Goal: Task Accomplishment & Management: Complete application form

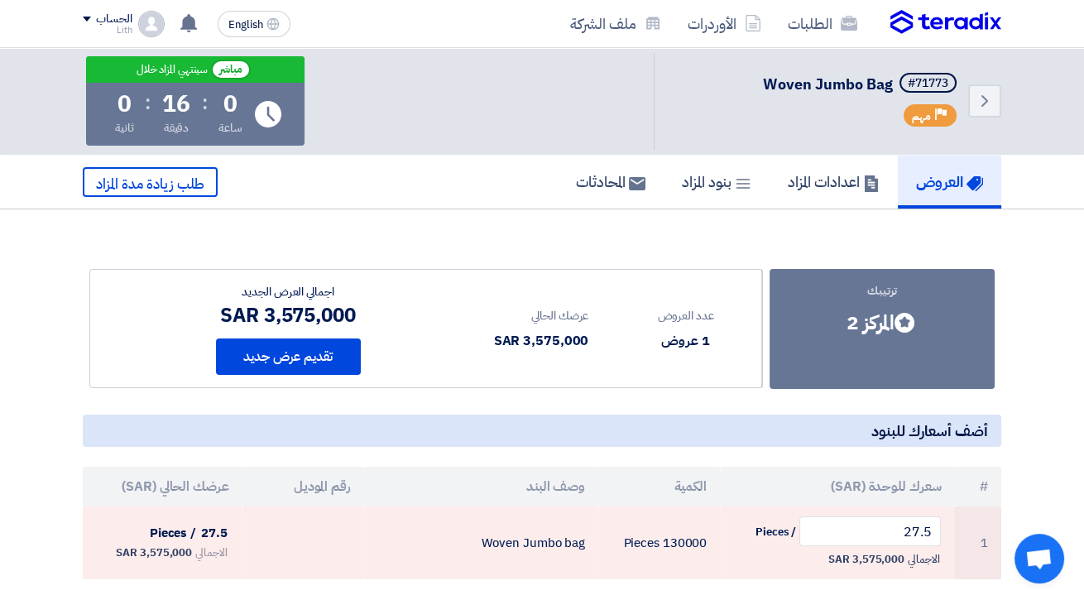
click at [717, 237] on section "ترتيبك Bids submitted المركز 2 عدد العروض 1 عروض عرضك الحالي # 27.5" at bounding box center [542, 502] width 1084 height 587
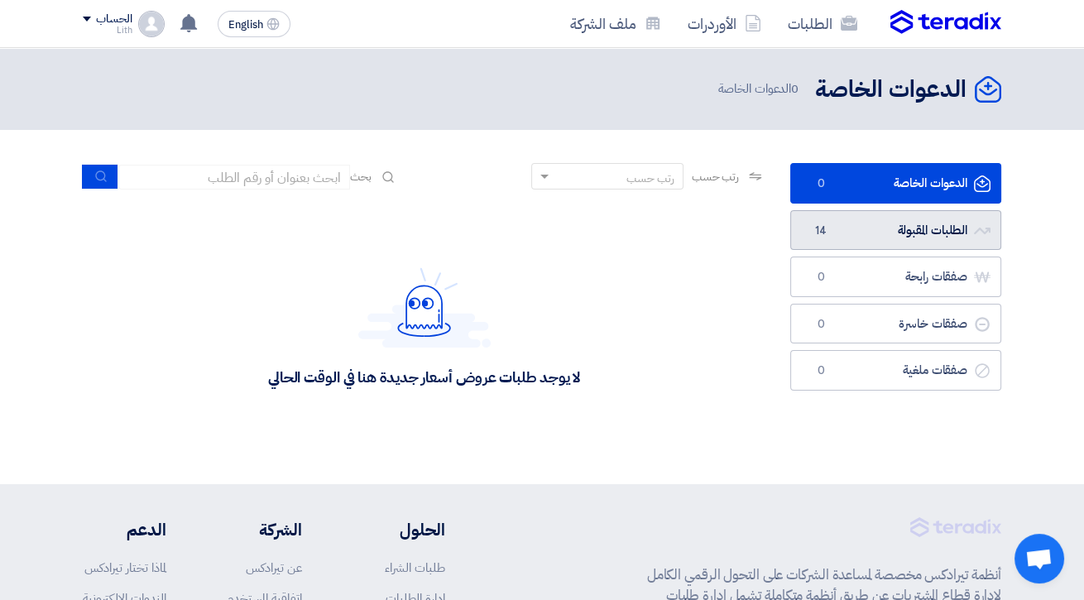
click at [956, 233] on link "الطلبات المقبولة الطلبات المقبولة 14" at bounding box center [895, 230] width 211 height 41
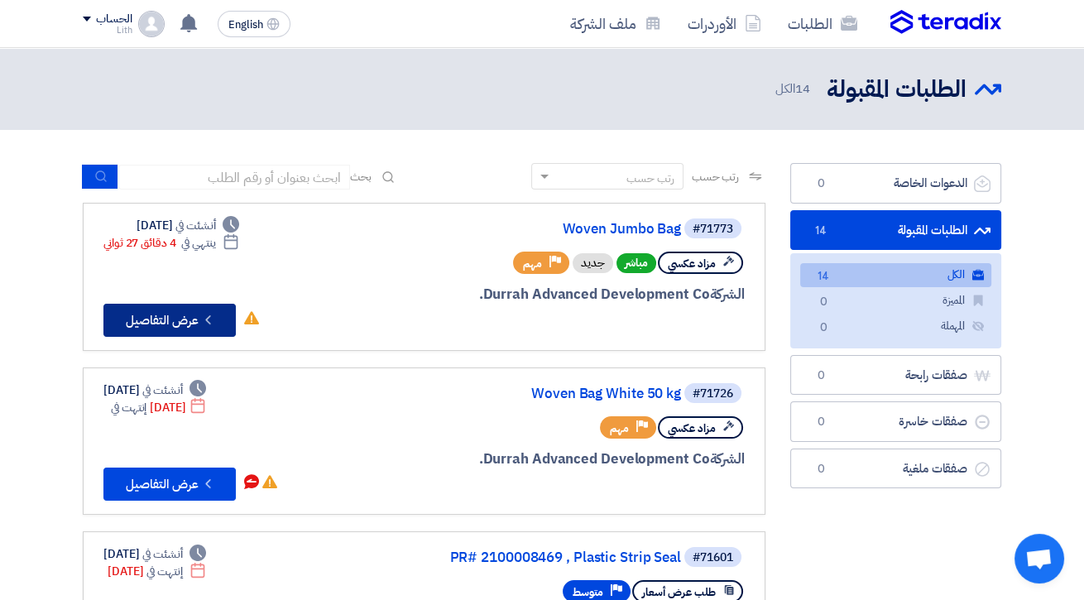
click at [194, 329] on button "Check details عرض التفاصيل" at bounding box center [169, 320] width 132 height 33
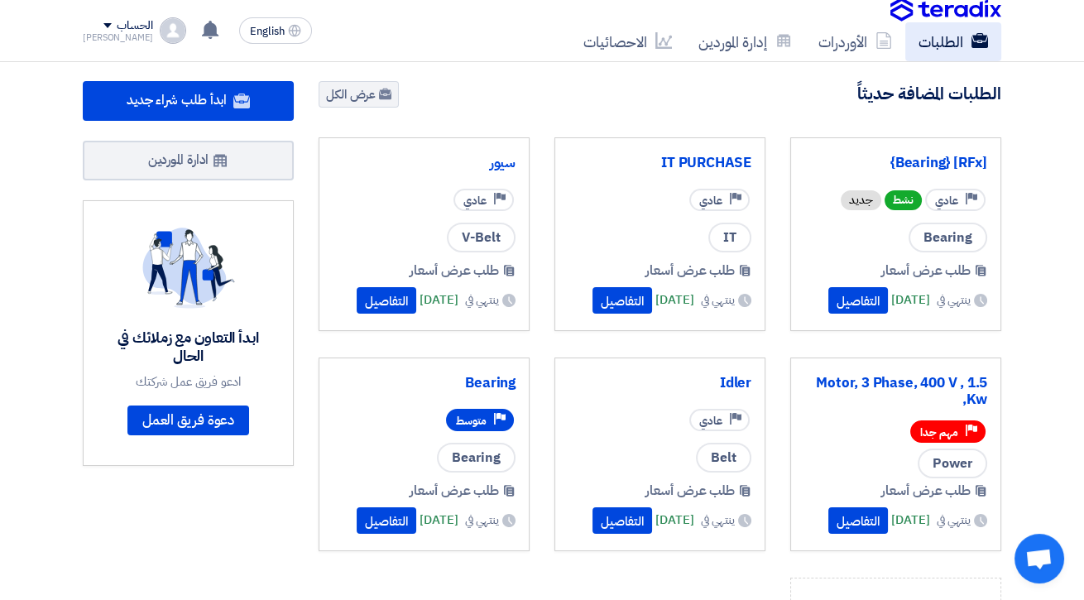
click at [951, 43] on link "الطلبات" at bounding box center [953, 41] width 96 height 39
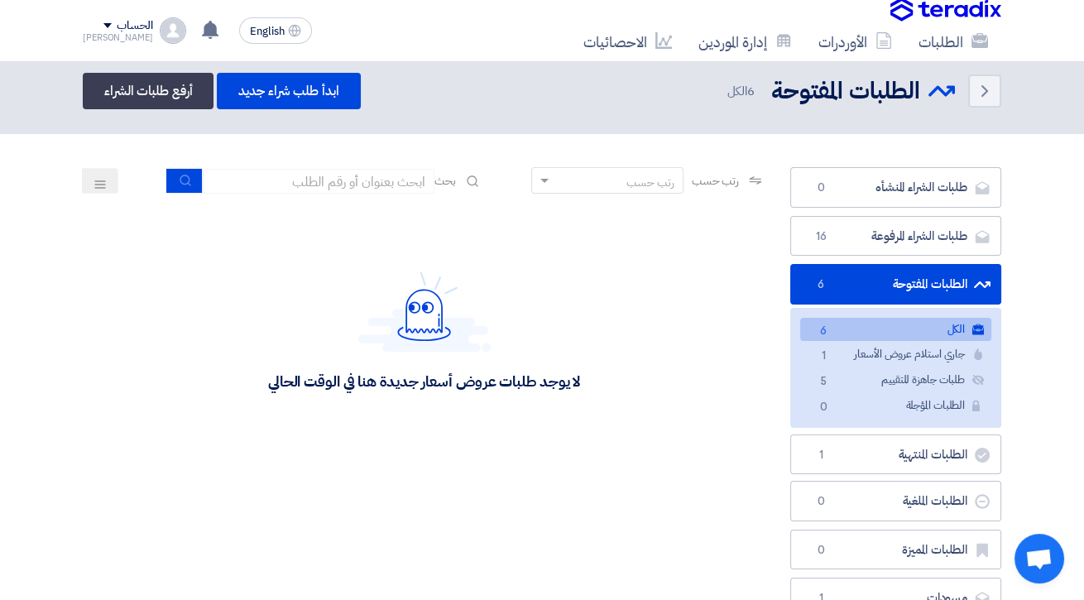
click at [98, 40] on div "Ahmed" at bounding box center [118, 37] width 70 height 9
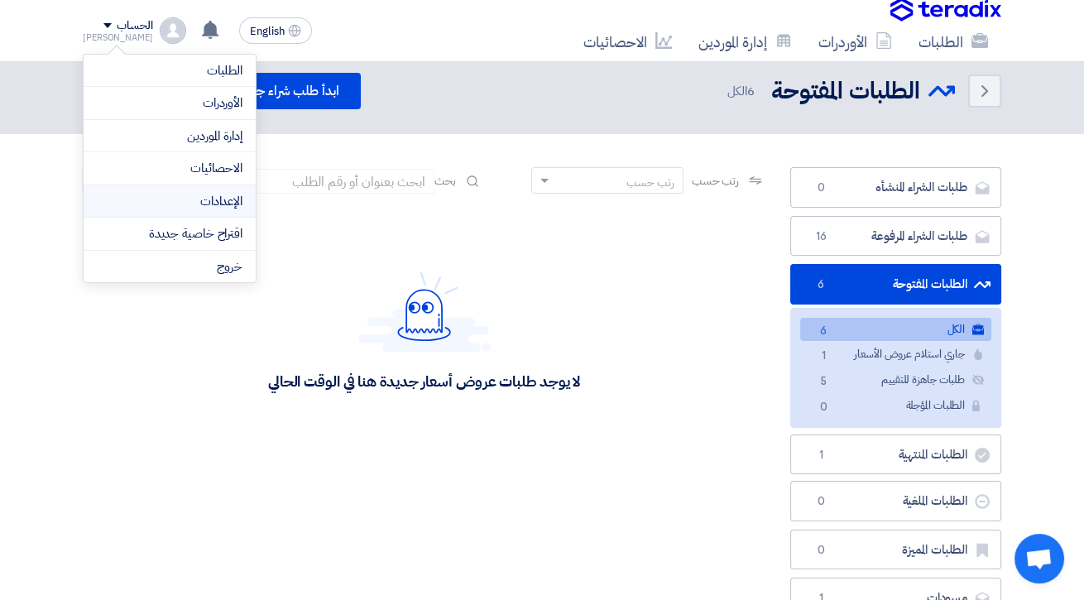
click at [149, 194] on link "الإعدادات" at bounding box center [170, 201] width 146 height 19
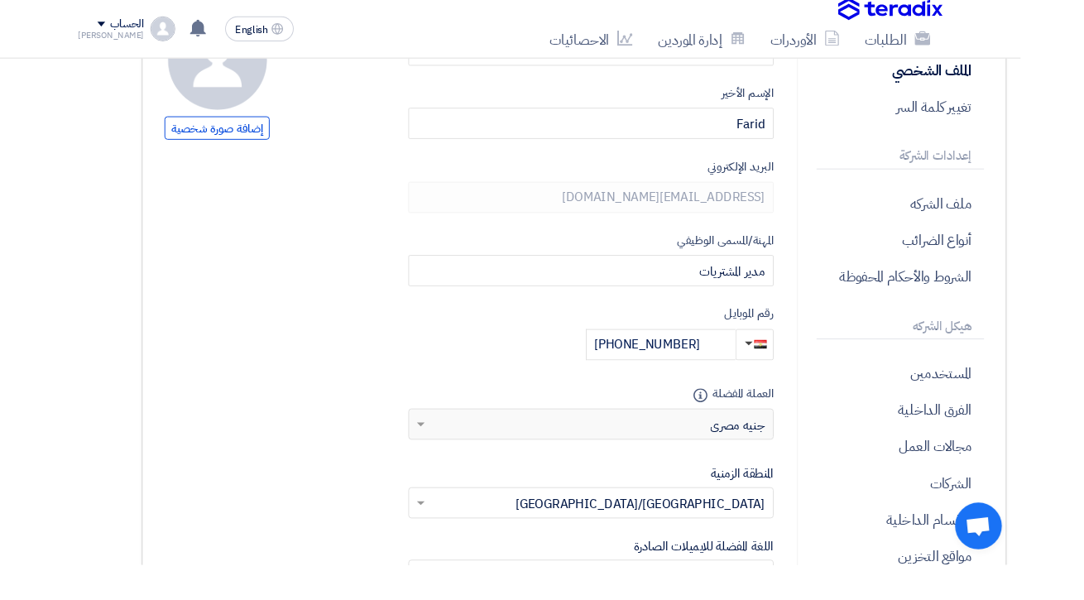
scroll to position [194, -67]
click at [1005, 507] on p "الشركات" at bounding box center [956, 511] width 179 height 39
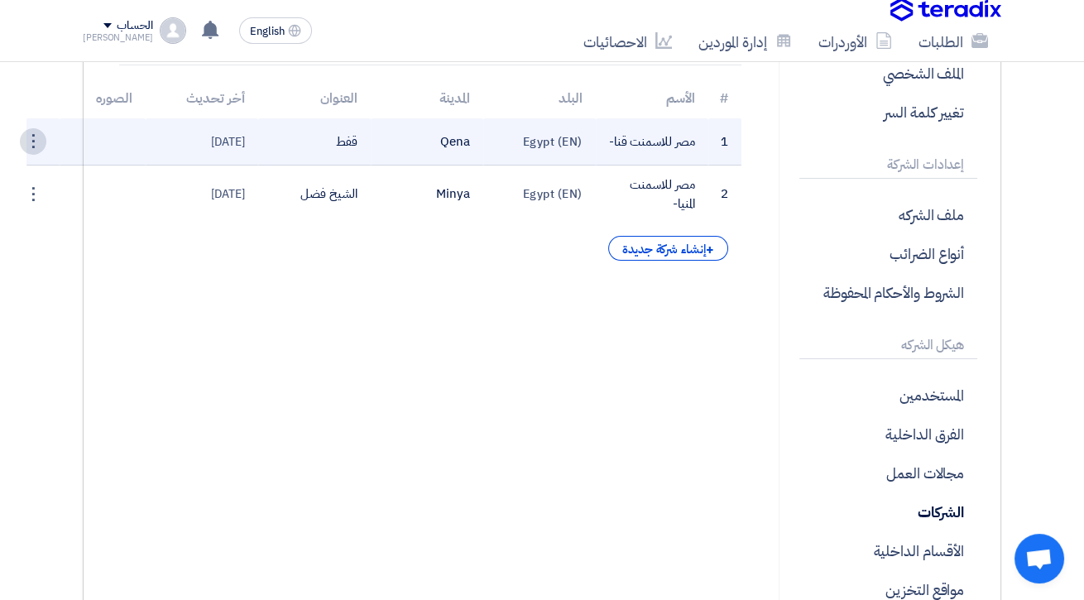
click at [26, 133] on div "⋮" at bounding box center [33, 141] width 26 height 26
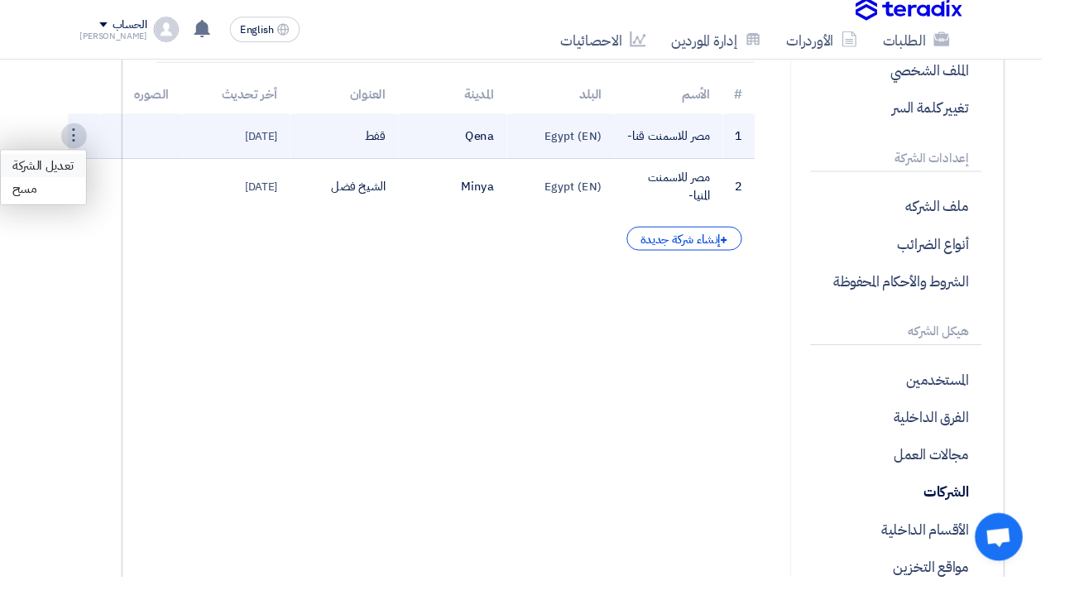
click at [34, 169] on link "تعديل الشركة" at bounding box center [45, 173] width 89 height 24
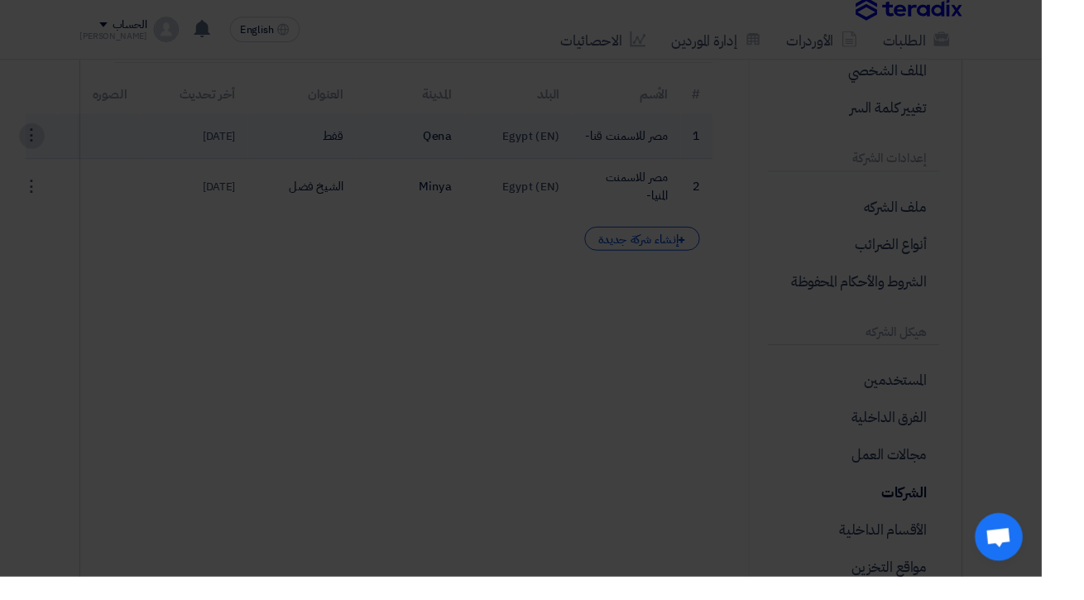
scroll to position [194, 0]
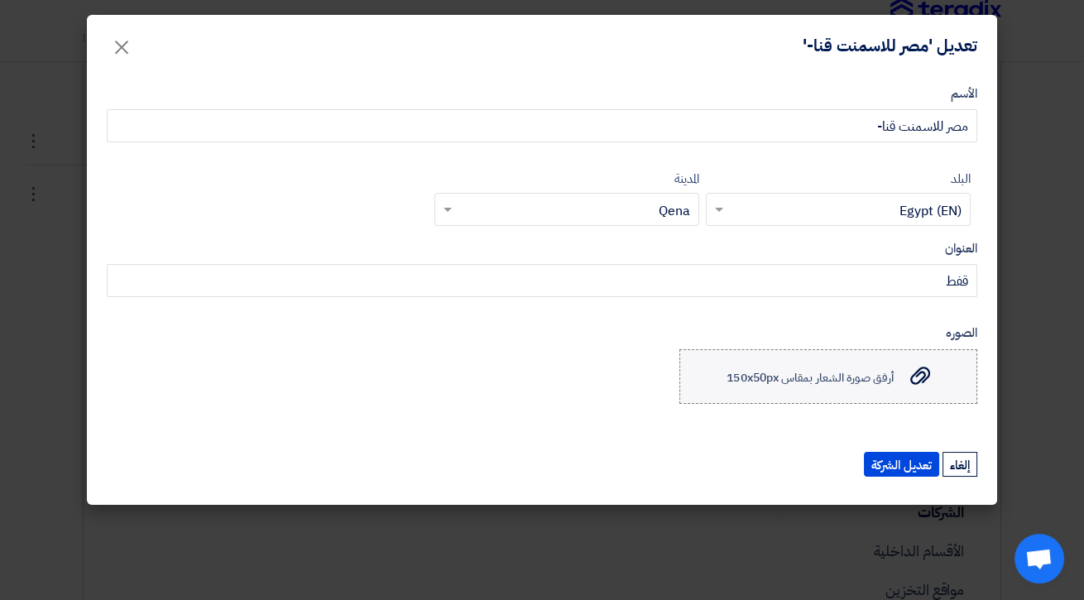
click at [757, 368] on span "أرفق صورة الشعار بمقاس 150x50px" at bounding box center [810, 376] width 166 height 17
click at [0, 0] on input "أرفق صورة الشعار بمقاس 150x50px أرفق صورة الشعار بمقاس 150x50px" at bounding box center [0, 0] width 0 height 0
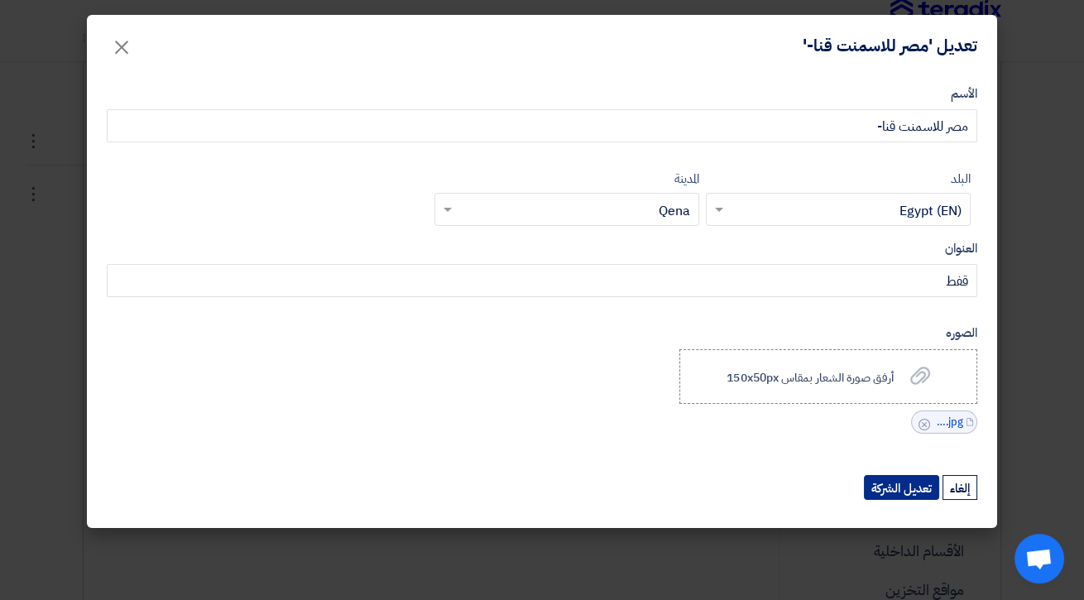
click at [898, 485] on button "تعديل الشركة" at bounding box center [901, 487] width 75 height 25
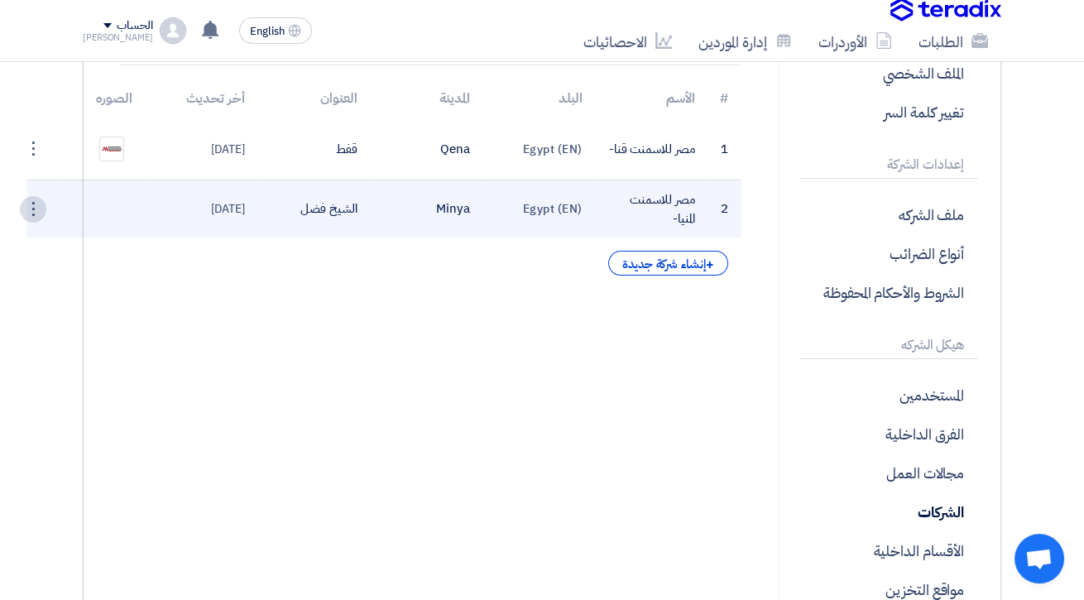
click at [37, 212] on div "⋮" at bounding box center [33, 209] width 26 height 26
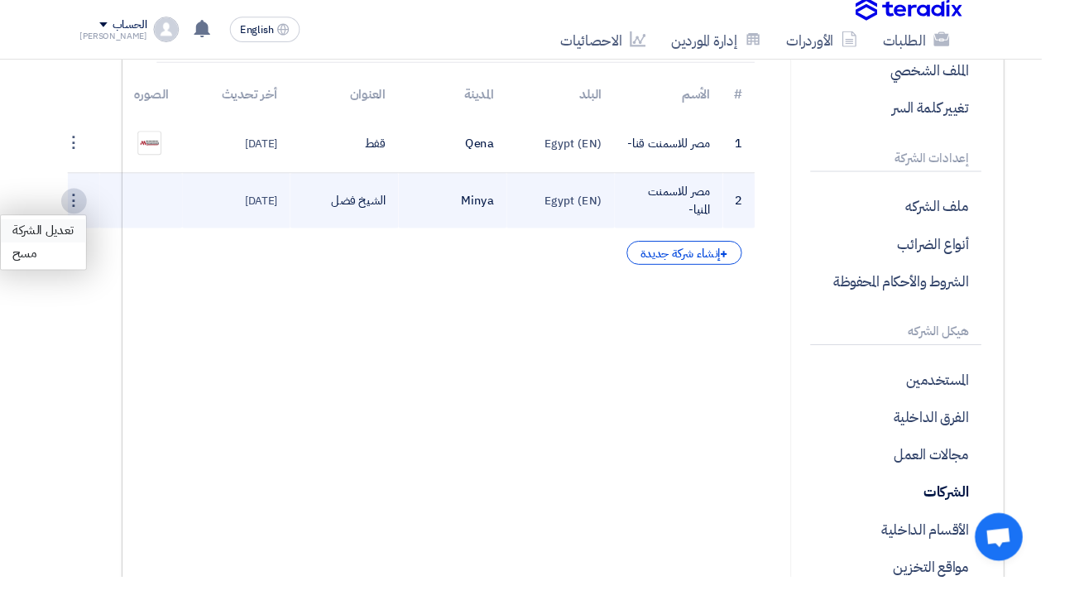
click at [46, 235] on link "تعديل الشركة" at bounding box center [45, 240] width 89 height 24
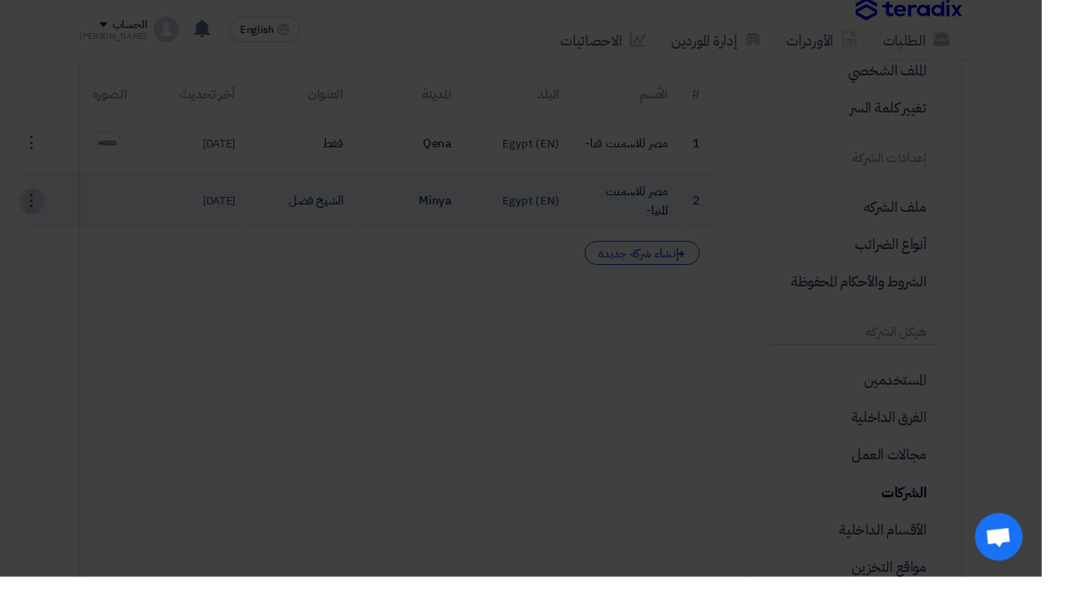
scroll to position [194, 0]
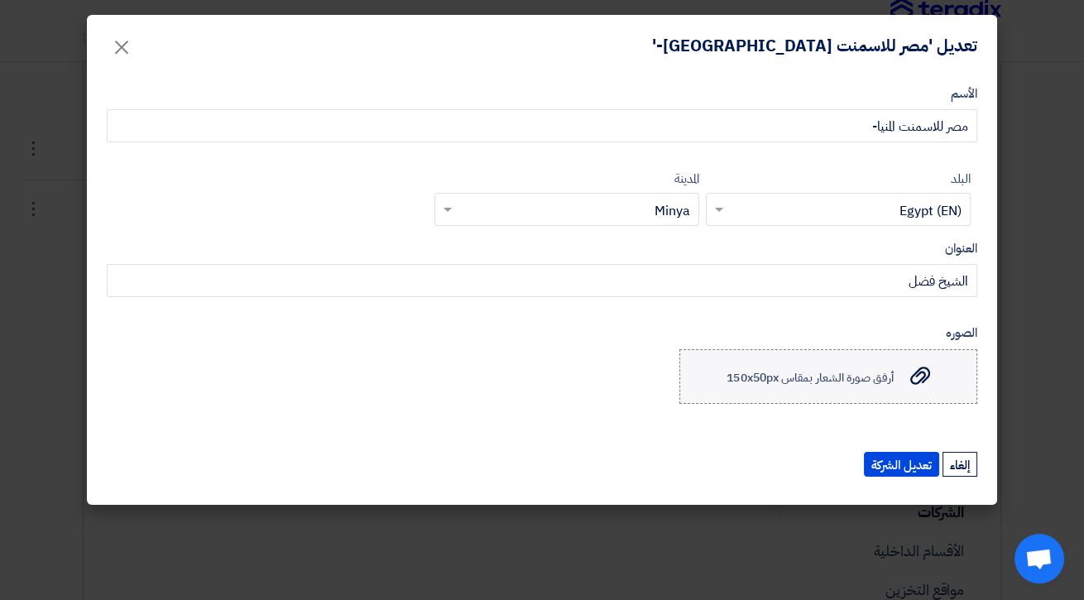
click at [890, 382] on span "أرفق صورة الشعار بمقاس 150x50px" at bounding box center [810, 376] width 166 height 17
click at [0, 0] on input "أرفق صورة الشعار بمقاس 150x50px أرفق صورة الشعار بمقاس 150x50px" at bounding box center [0, 0] width 0 height 0
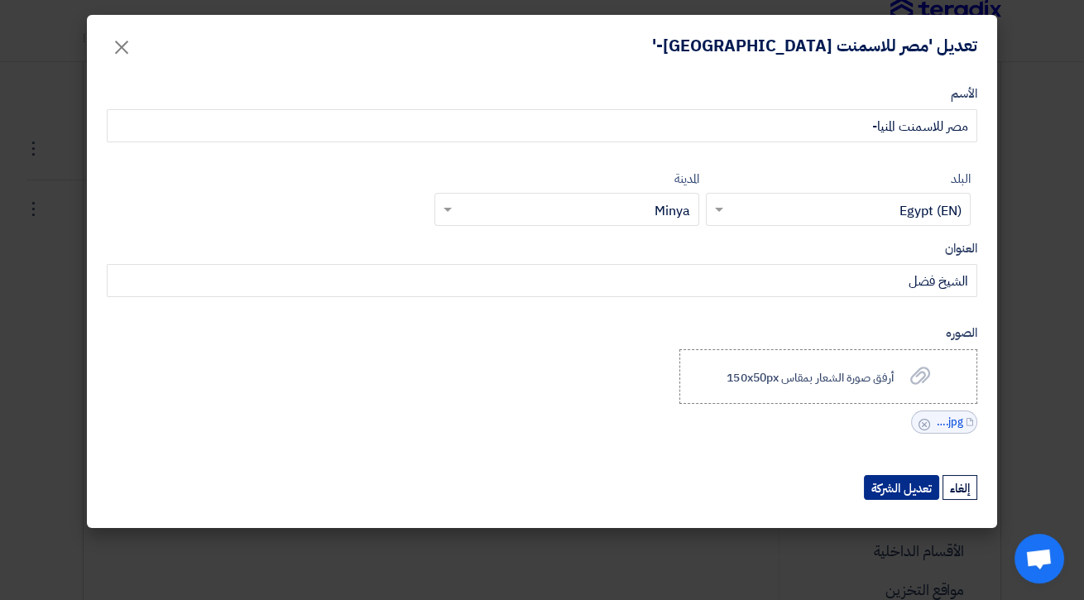
click at [898, 476] on button "تعديل الشركة" at bounding box center [901, 487] width 75 height 25
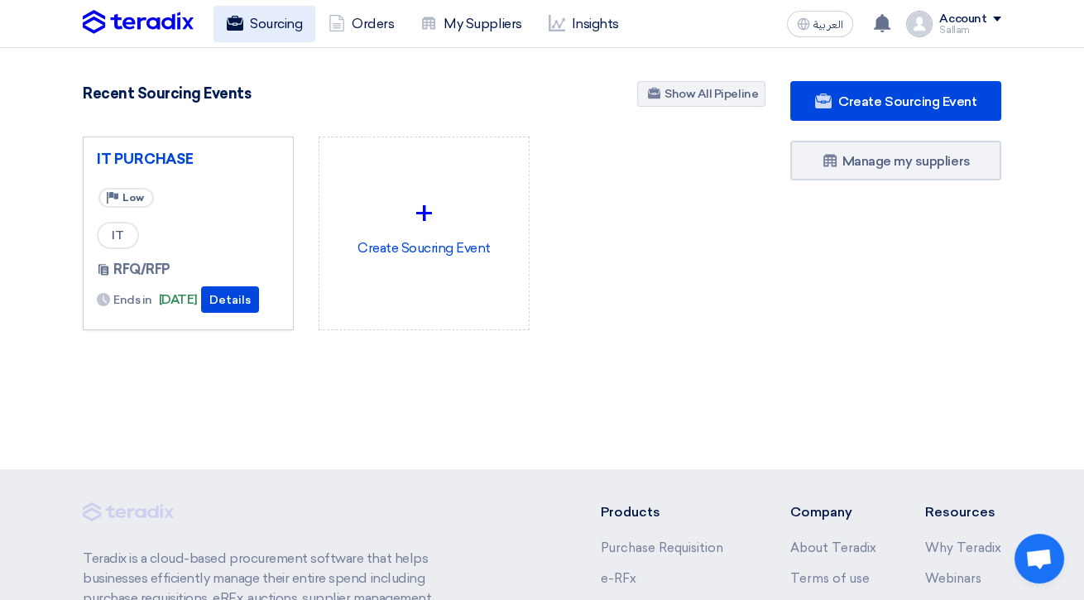
click at [254, 22] on link "Sourcing" at bounding box center [264, 24] width 102 height 36
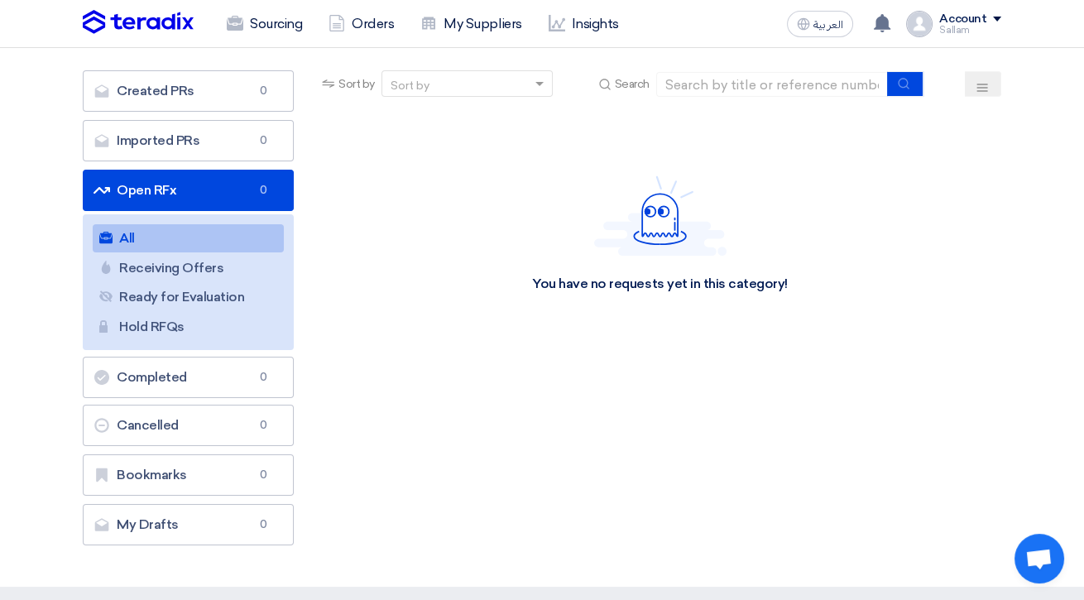
scroll to position [115, 0]
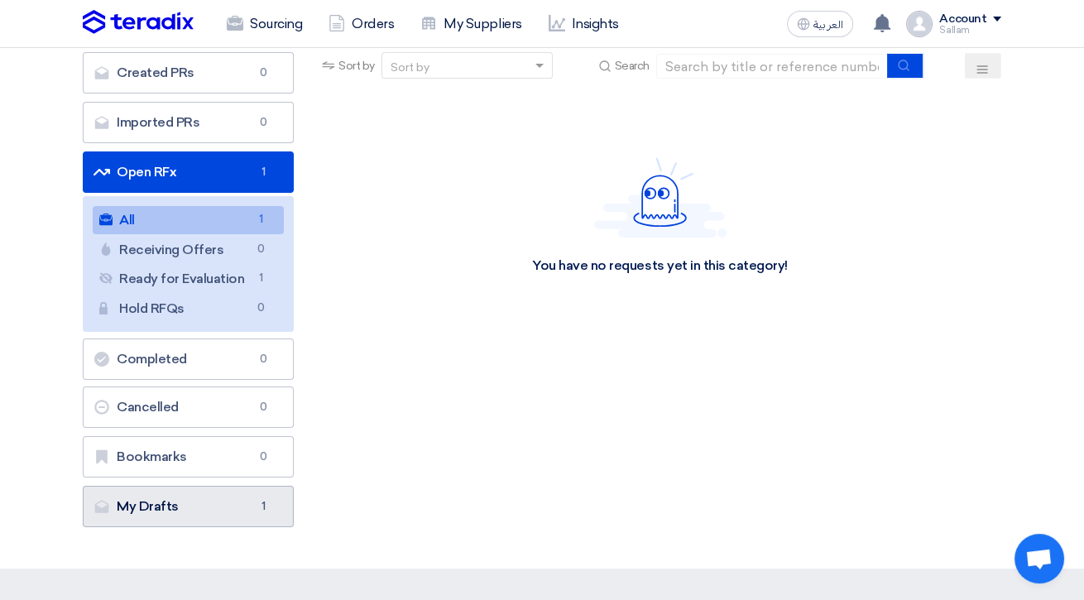
click at [199, 491] on link "My Drafts My Drafts 1" at bounding box center [188, 506] width 211 height 41
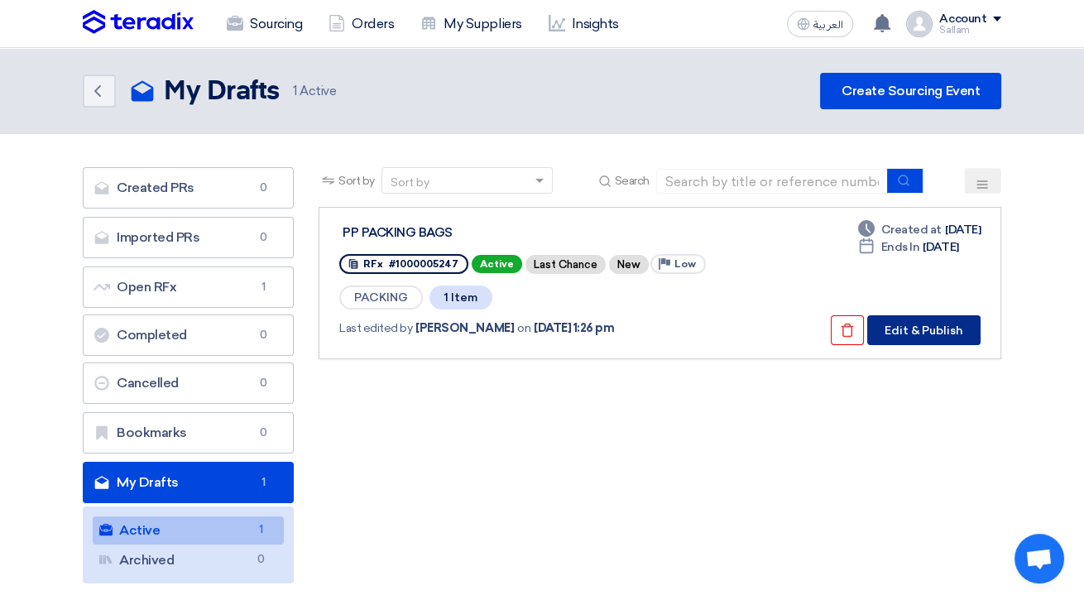
click at [936, 323] on button "Edit & Publish" at bounding box center [923, 330] width 113 height 30
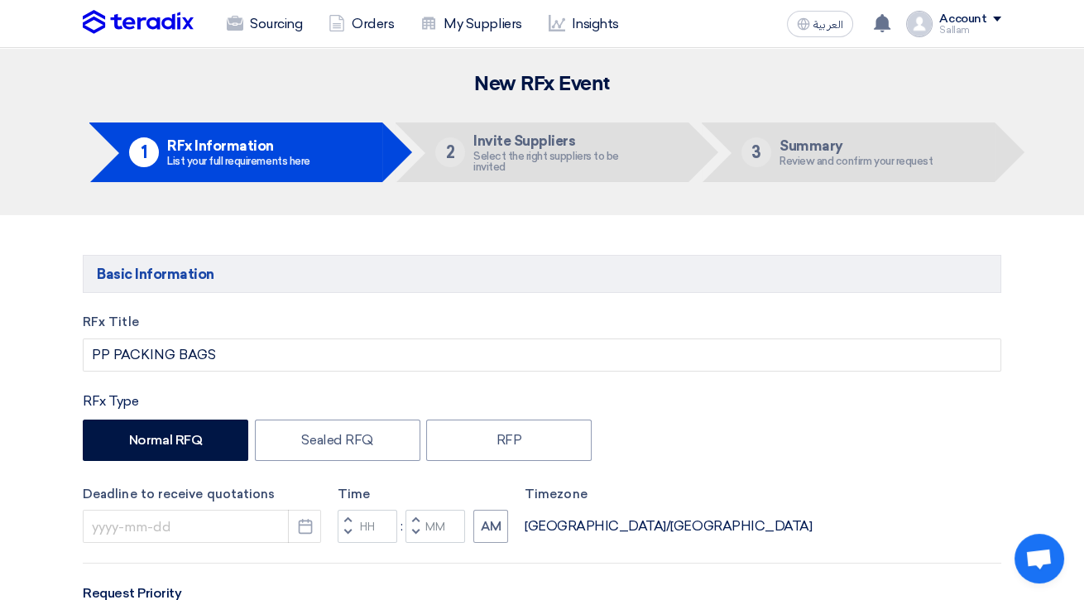
type input "10/16/2025"
type input "11"
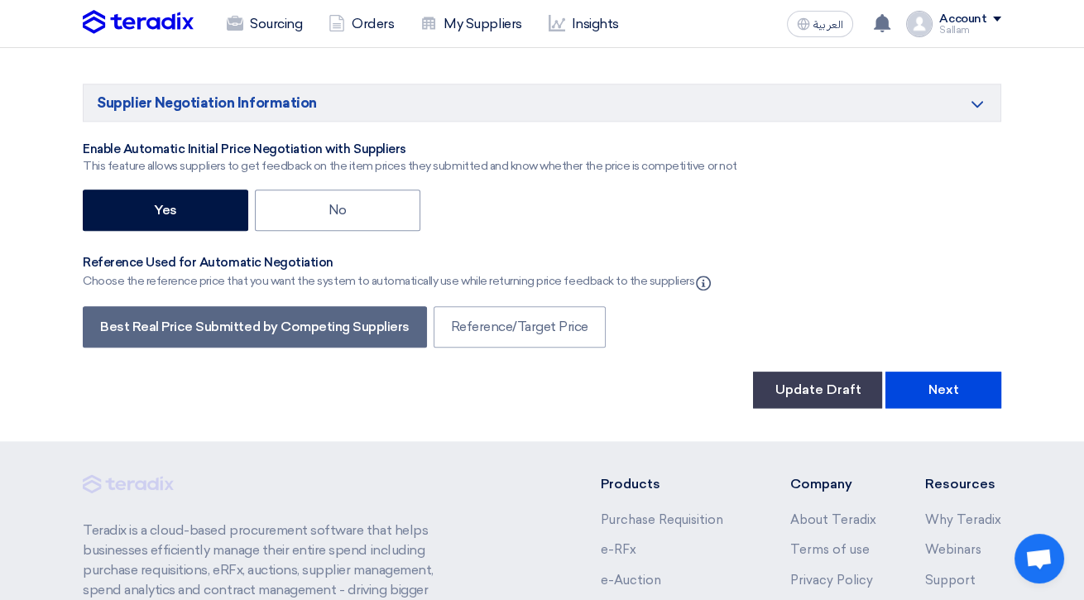
scroll to position [2654, 0]
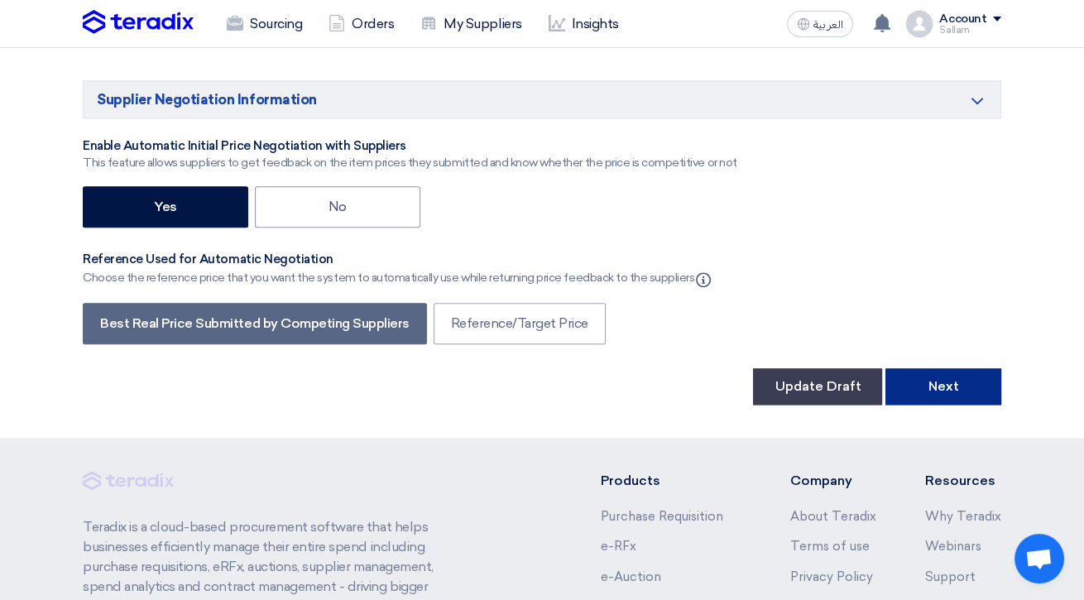
click at [942, 368] on button "Next" at bounding box center [943, 386] width 116 height 36
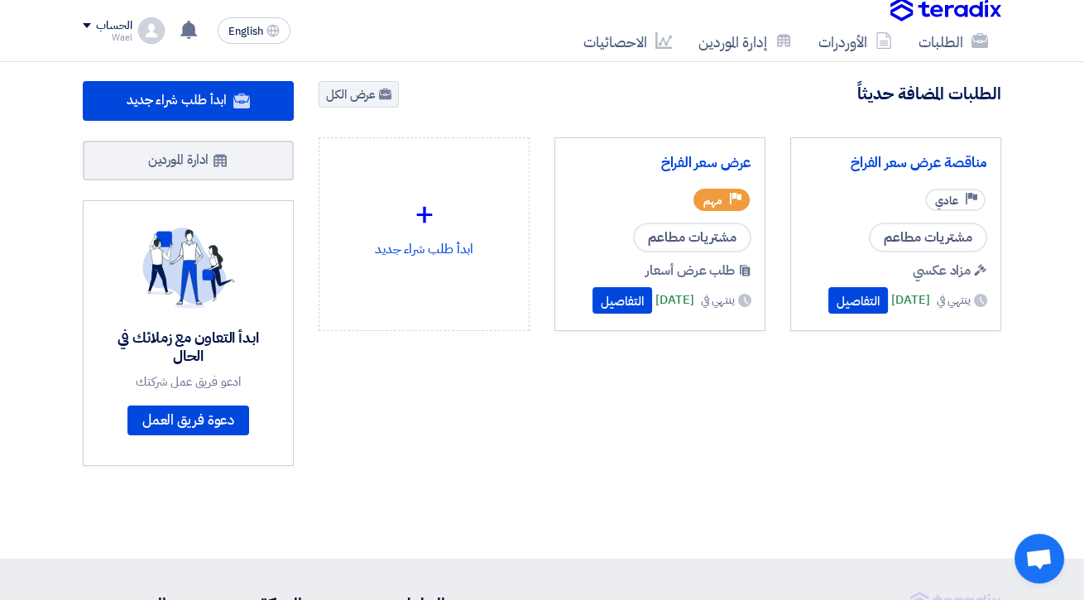
click at [112, 35] on div "Wael" at bounding box center [107, 37] width 49 height 9
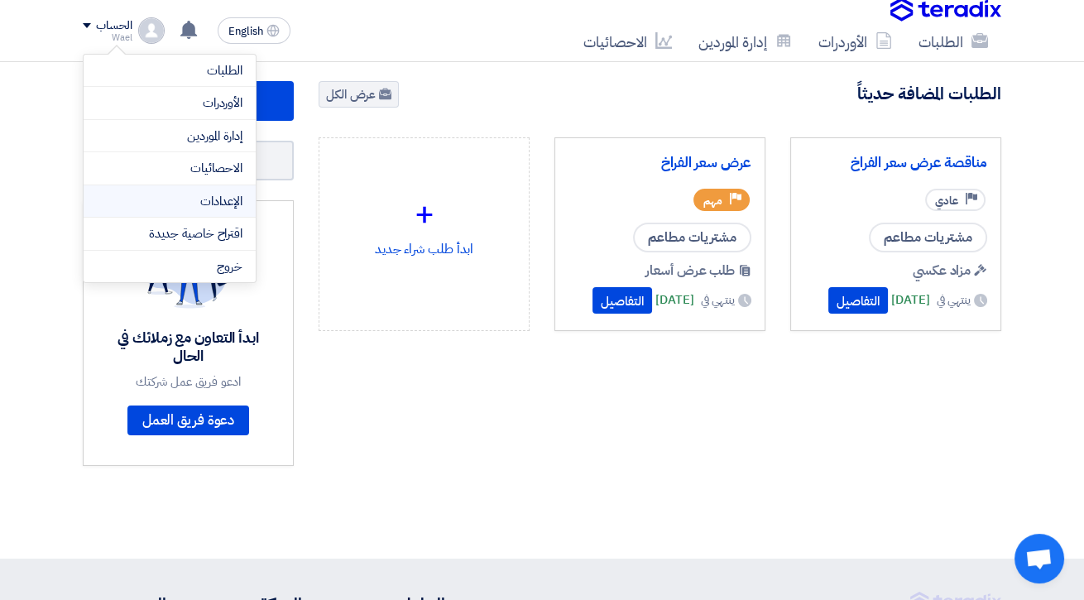
click at [220, 205] on link "الإعدادات" at bounding box center [170, 201] width 146 height 19
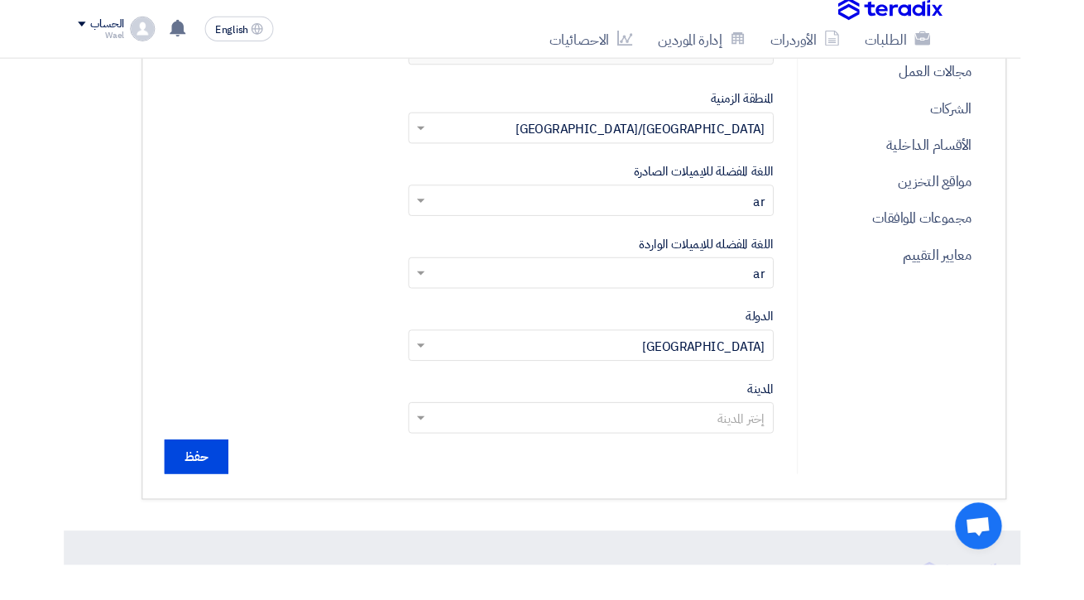
scroll to position [590, -67]
click at [1019, 116] on p "الشركات" at bounding box center [956, 116] width 179 height 39
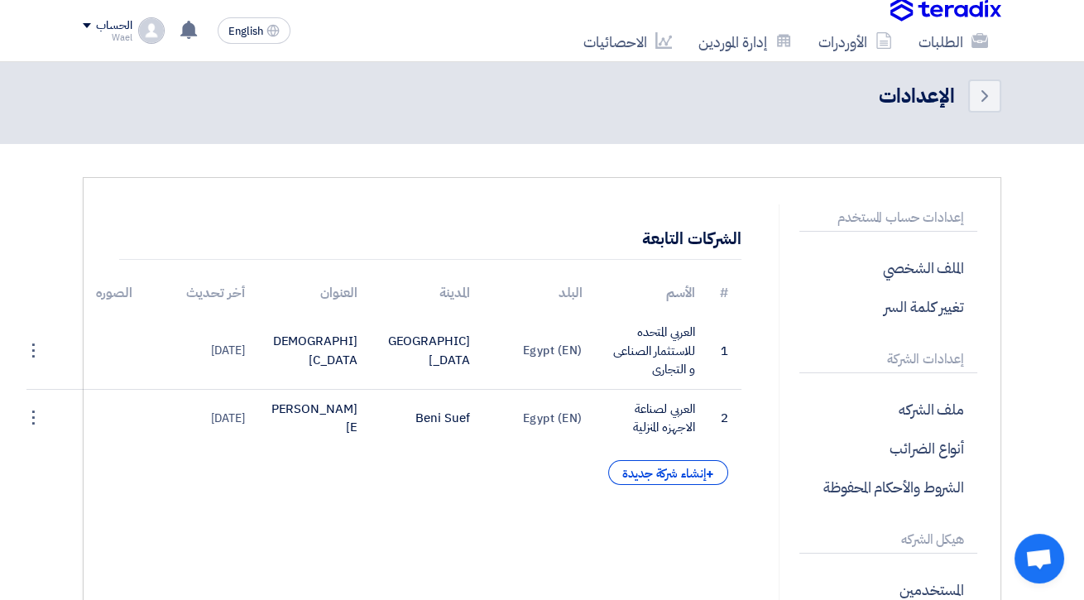
click at [87, 26] on span at bounding box center [87, 25] width 8 height 5
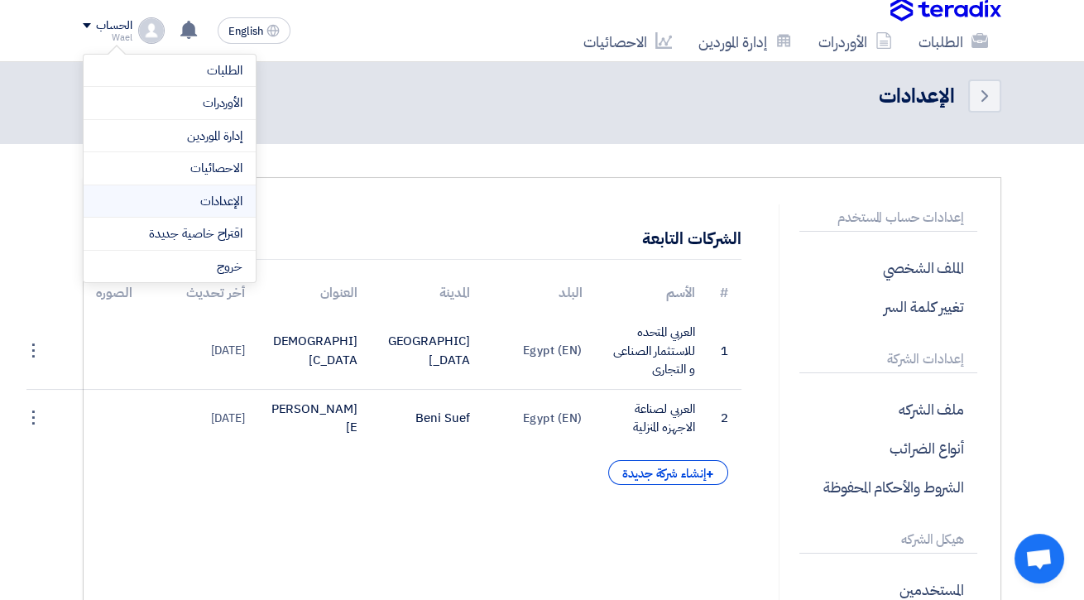
click at [213, 203] on link "الإعدادات" at bounding box center [170, 201] width 146 height 19
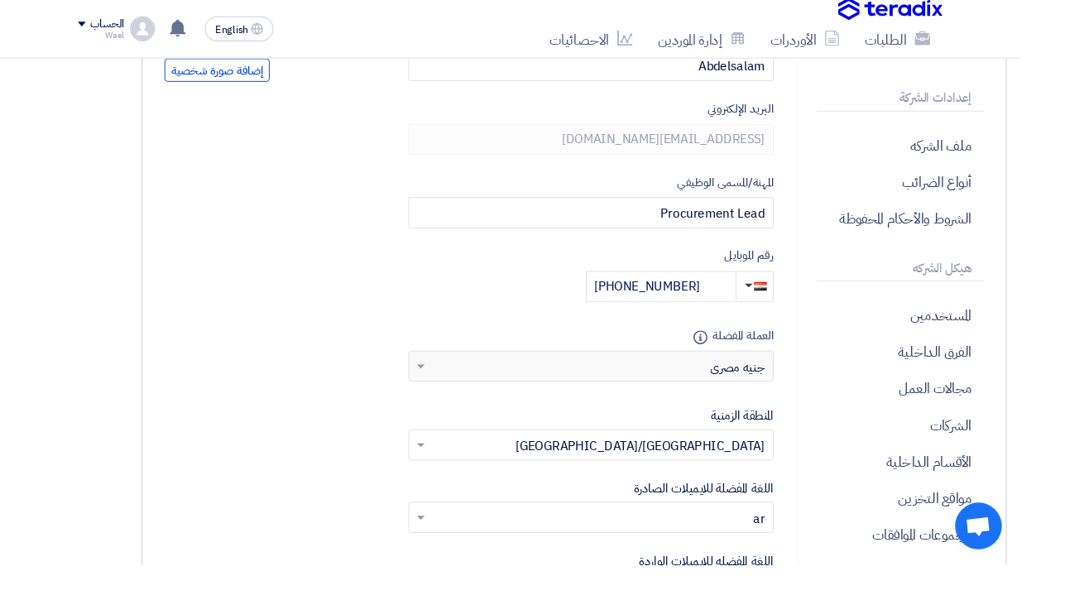
scroll to position [257, -67]
click at [1010, 447] on p "الشركات" at bounding box center [956, 449] width 179 height 39
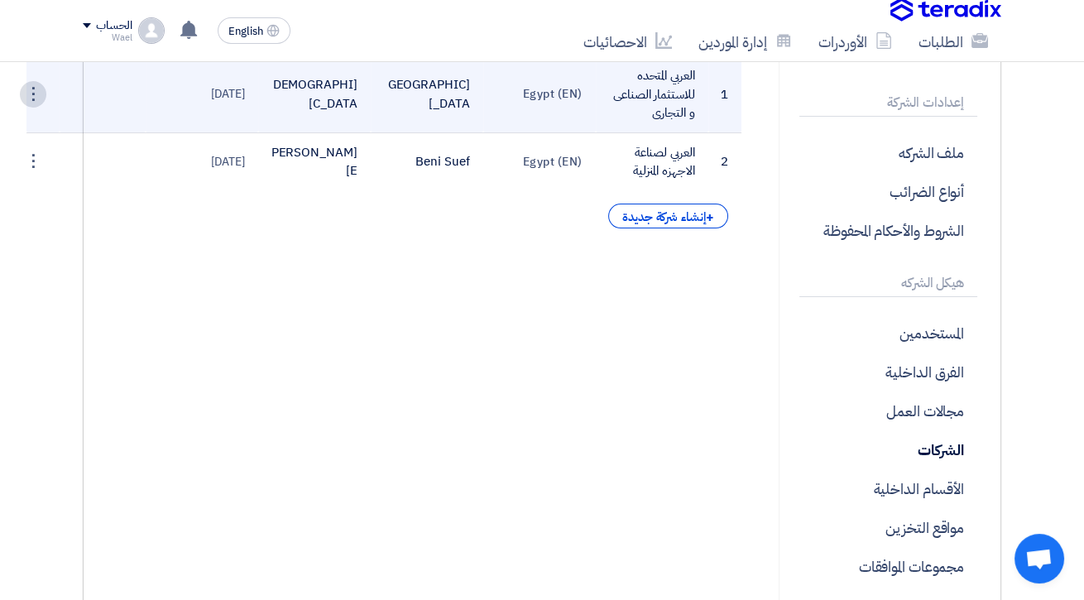
click at [36, 89] on div "⋮" at bounding box center [33, 94] width 26 height 26
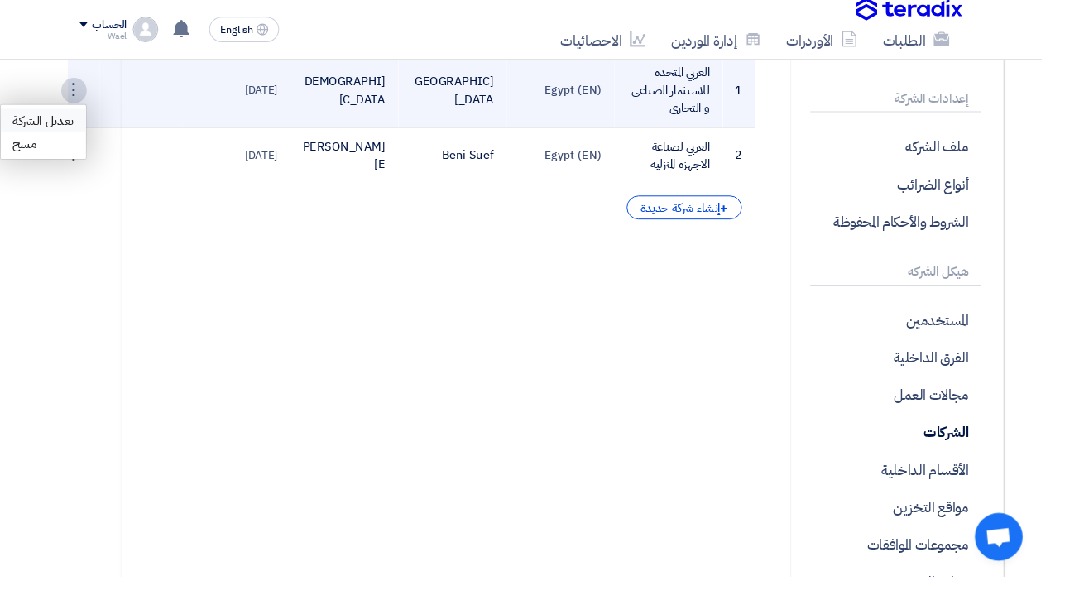
click at [60, 123] on link "تعديل الشركة" at bounding box center [45, 125] width 89 height 24
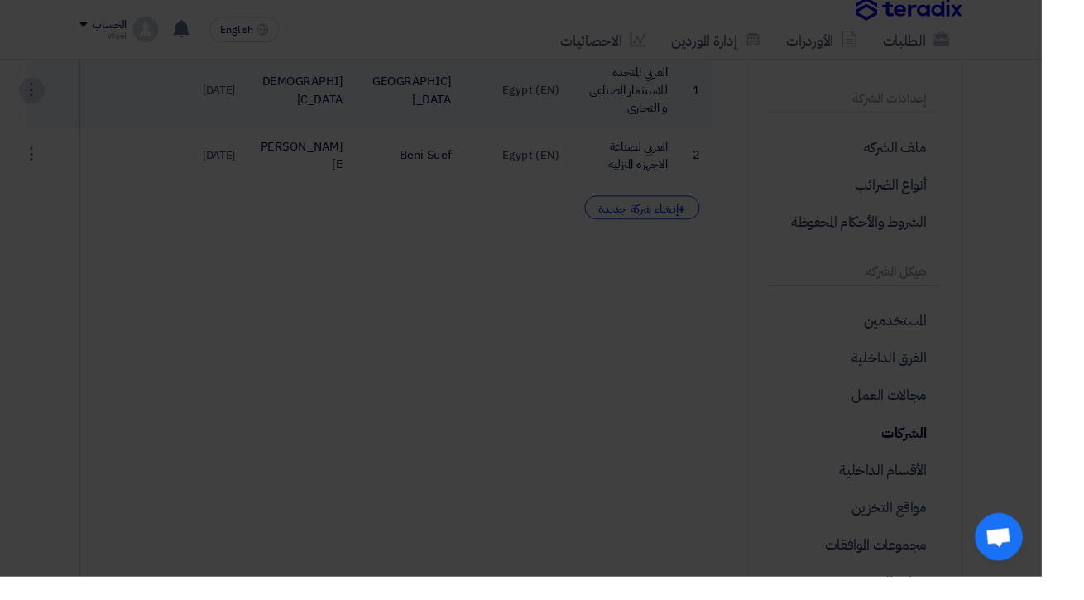
scroll to position [257, 0]
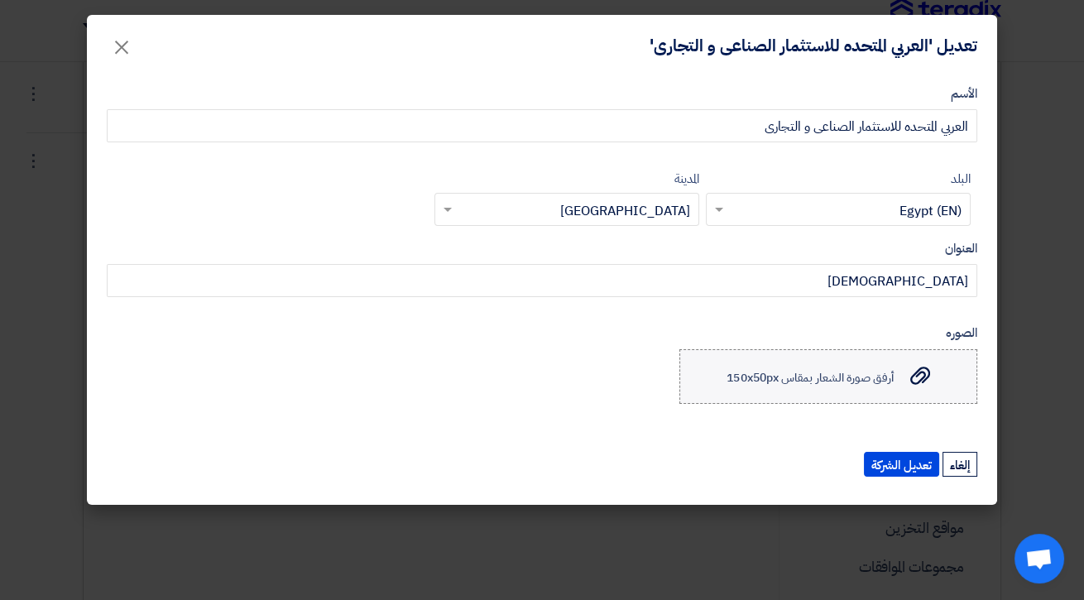
click at [925, 385] on icon "أرفق صورة الشعار بمقاس 150x50px" at bounding box center [920, 376] width 20 height 20
click at [0, 0] on input "أرفق صورة الشعار بمقاس 150x50px أرفق صورة الشعار بمقاس 150x50px" at bounding box center [0, 0] width 0 height 0
click at [971, 465] on button "إلغاء" at bounding box center [959, 464] width 35 height 25
